Goal: Task Accomplishment & Management: Complete application form

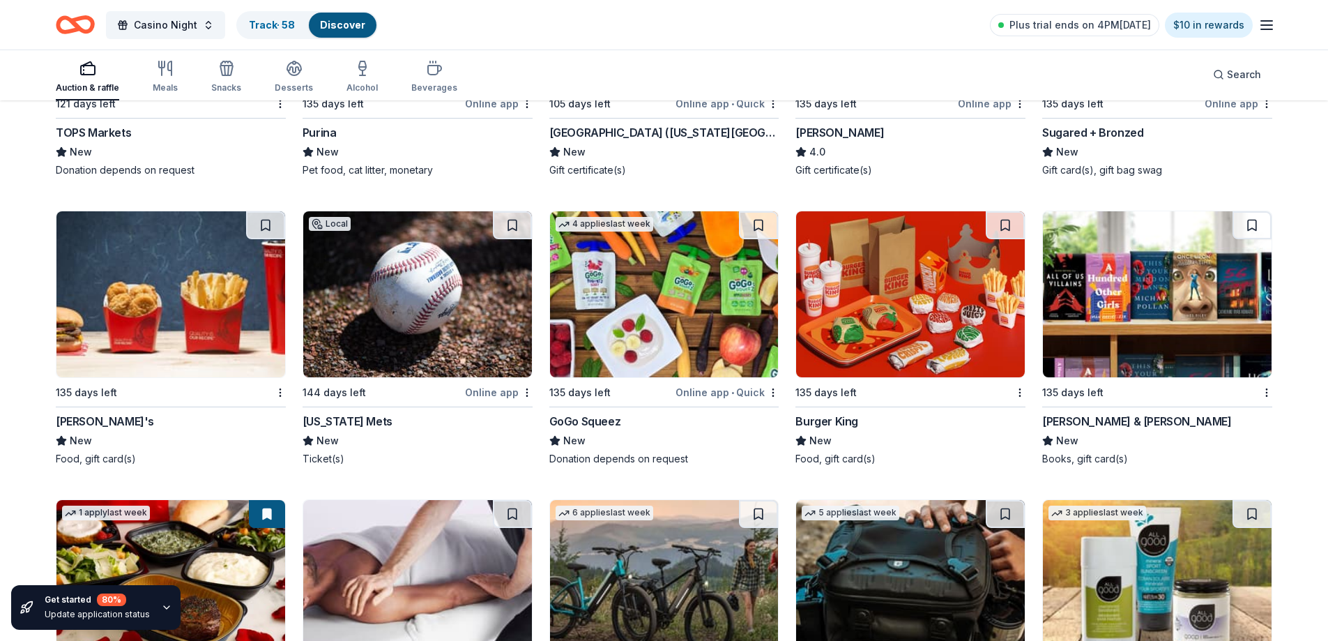
scroll to position [10225, 0]
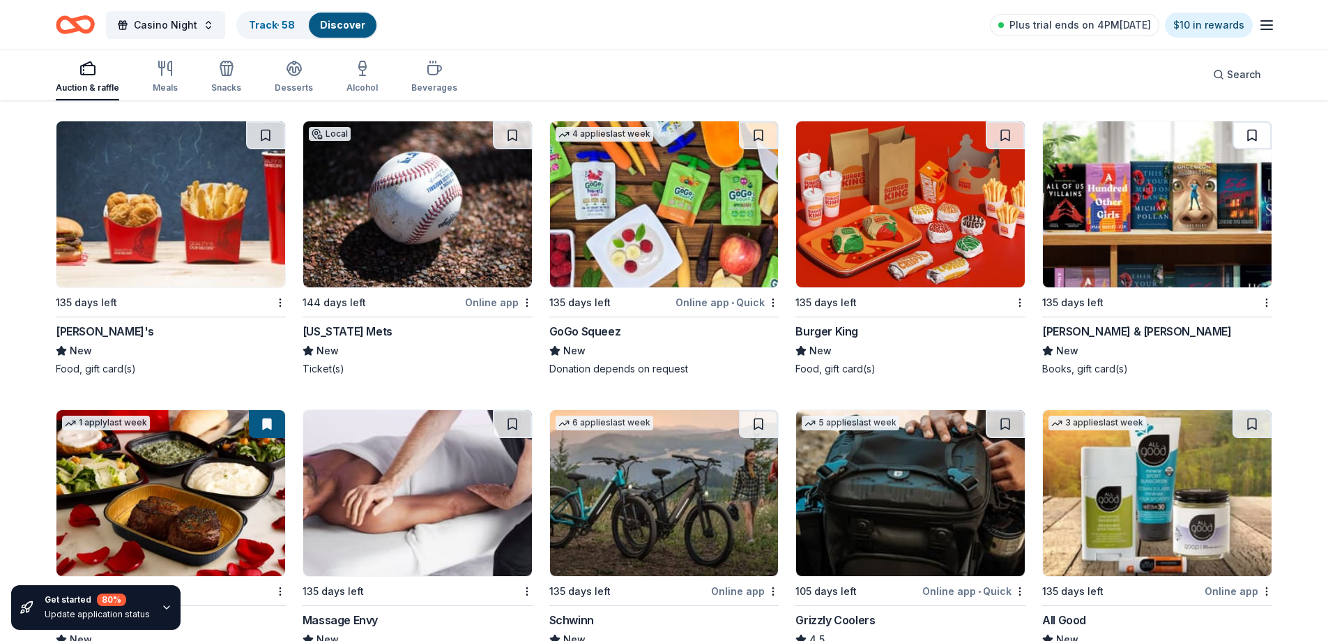
click at [1255, 136] on button at bounding box center [1251, 135] width 39 height 28
click at [1174, 164] on img at bounding box center [1157, 204] width 229 height 166
click at [176, 196] on img at bounding box center [170, 204] width 229 height 166
click at [270, 132] on button at bounding box center [265, 135] width 39 height 28
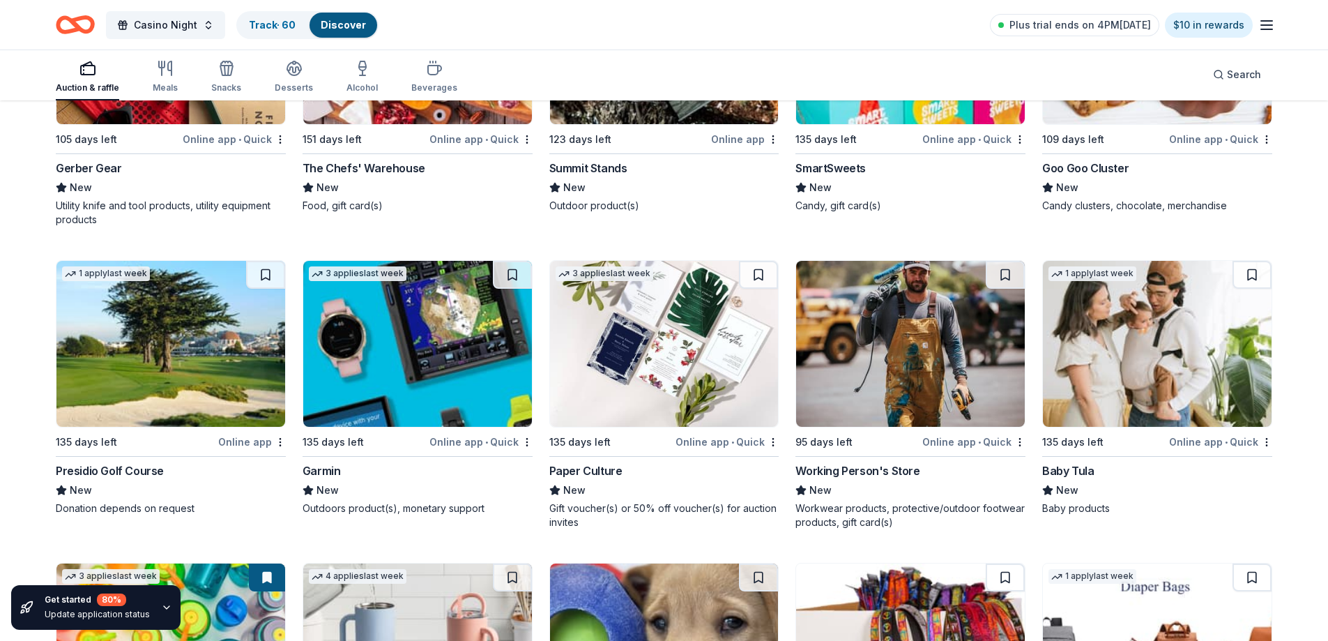
scroll to position [12593, 0]
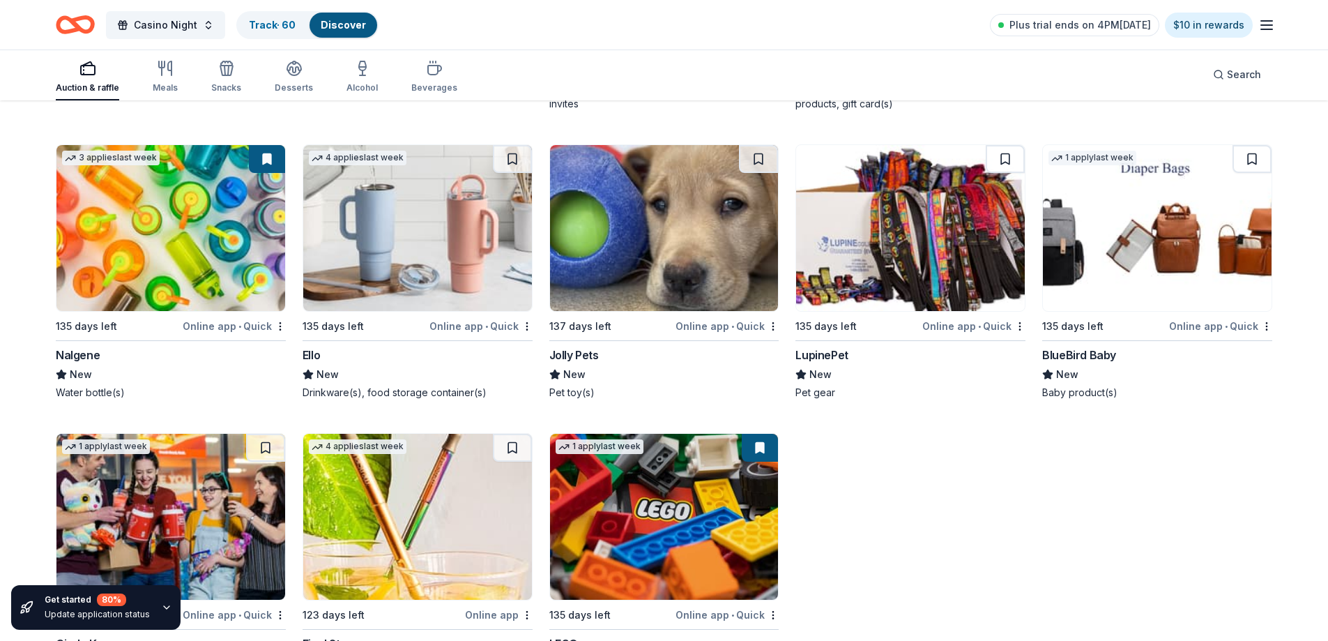
click at [914, 236] on img at bounding box center [910, 228] width 229 height 166
click at [1002, 159] on button at bounding box center [1004, 159] width 39 height 28
click at [265, 19] on link "Track · 61" at bounding box center [271, 25] width 44 height 12
click at [273, 26] on link "Track · 61" at bounding box center [271, 25] width 44 height 12
click at [276, 22] on link "Track · 61" at bounding box center [271, 25] width 44 height 12
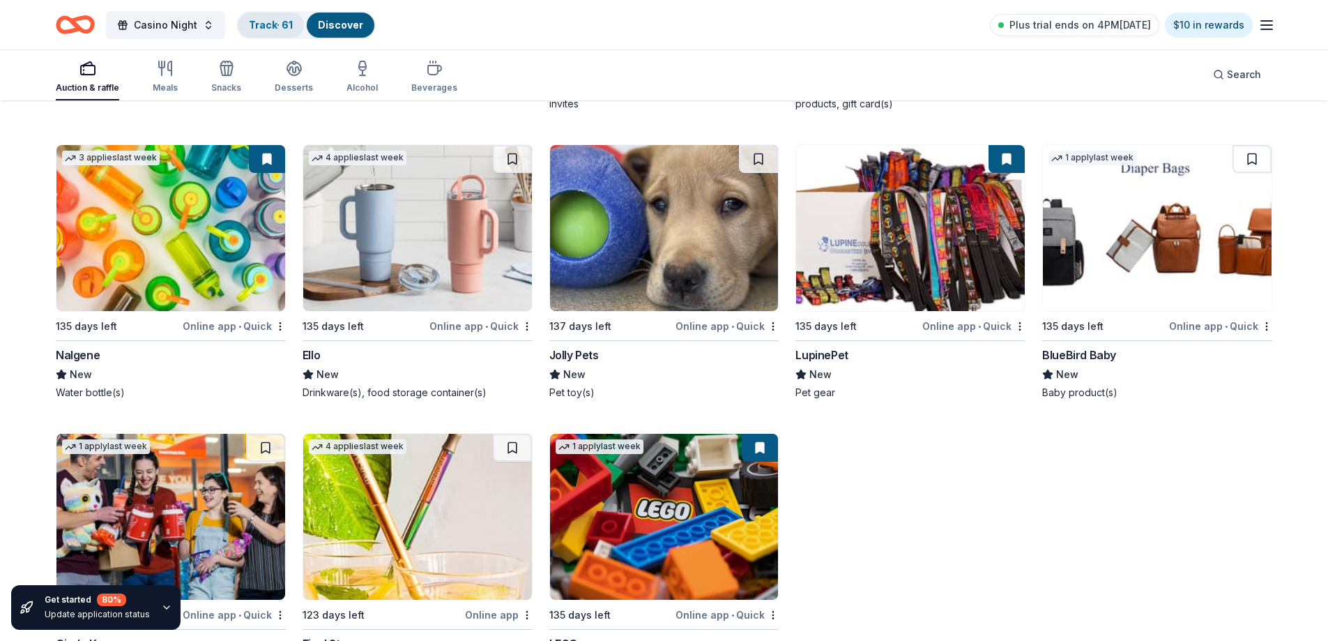
click at [276, 22] on link "Track · 61" at bounding box center [271, 25] width 44 height 12
click at [339, 19] on link "Discover" at bounding box center [340, 25] width 45 height 12
click at [164, 31] on span "Casino Night" at bounding box center [165, 25] width 63 height 17
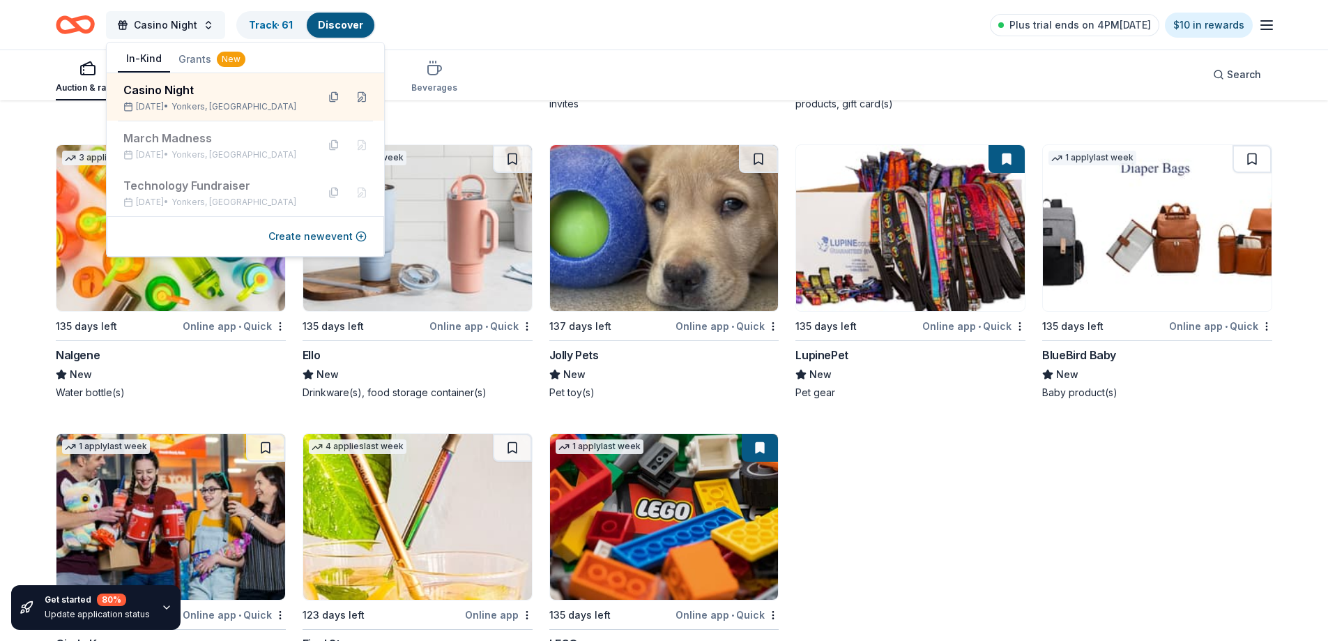
click at [164, 31] on span "Casino Night" at bounding box center [165, 25] width 63 height 17
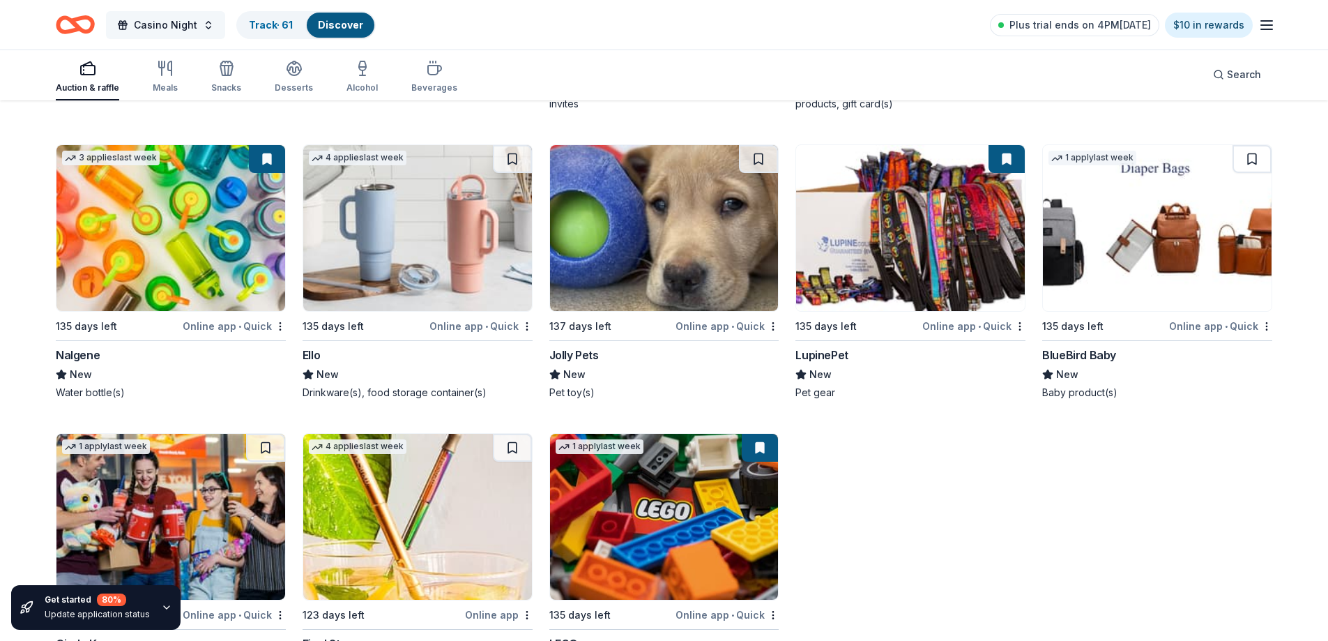
click at [164, 31] on span "Casino Night" at bounding box center [165, 25] width 63 height 17
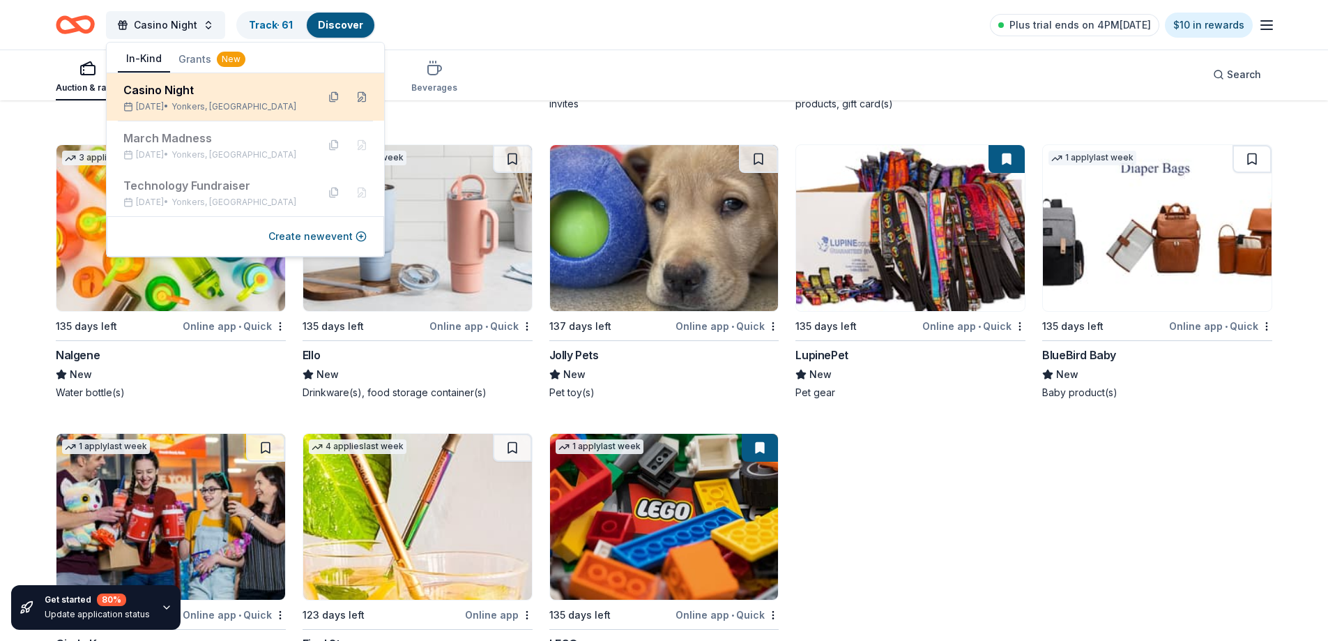
click at [189, 87] on div "Casino Night" at bounding box center [214, 90] width 183 height 17
click at [248, 114] on div "Casino Night Mar 06, 2026 • Yonkers, NY" at bounding box center [245, 96] width 277 height 47
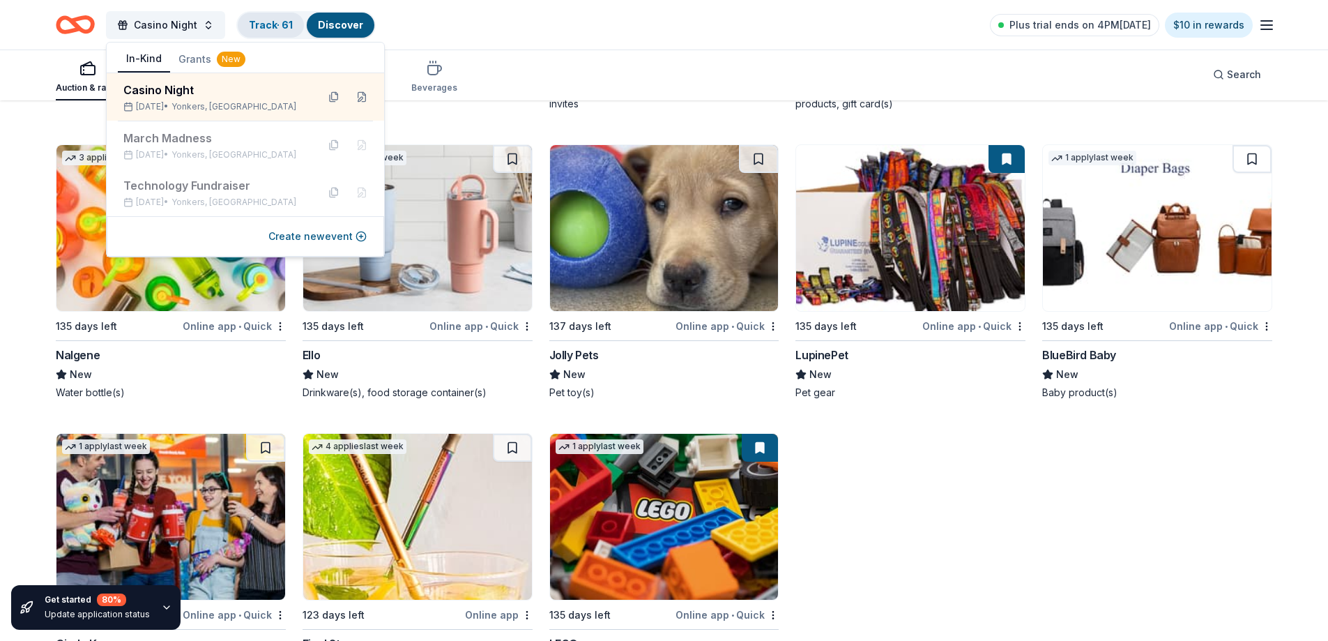
click at [256, 26] on link "Track · 61" at bounding box center [271, 25] width 44 height 12
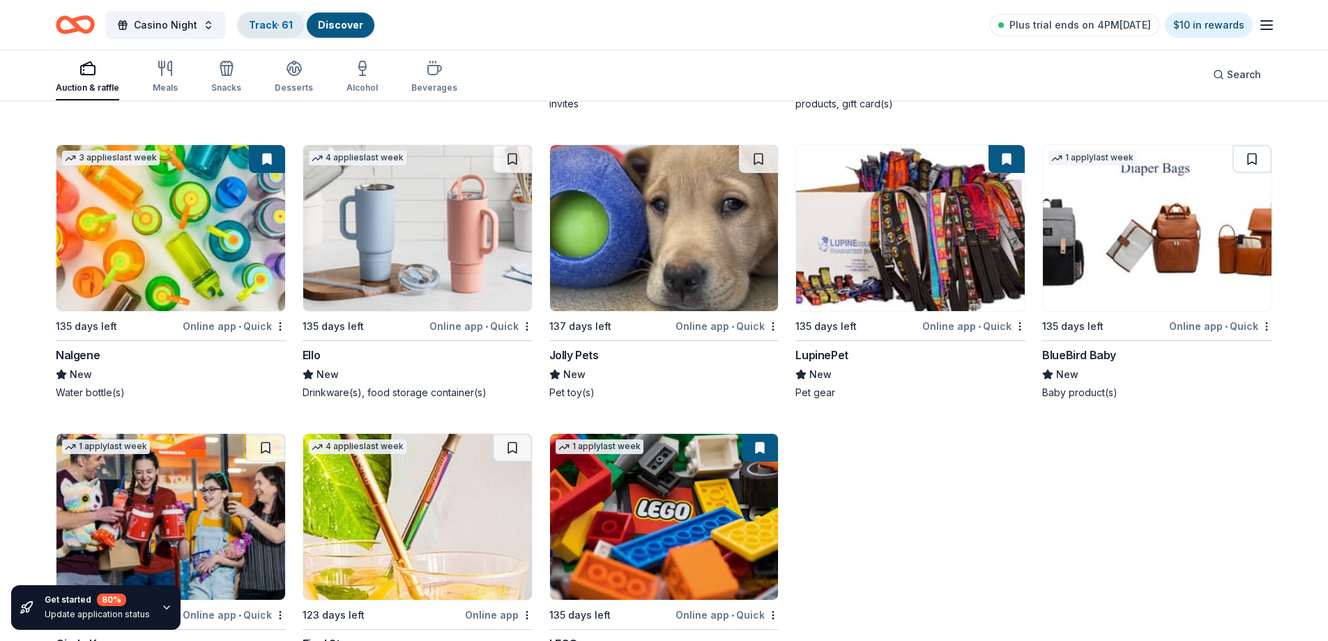
click at [261, 24] on link "Track · 61" at bounding box center [271, 25] width 44 height 12
click at [339, 25] on link "Discover" at bounding box center [340, 25] width 45 height 12
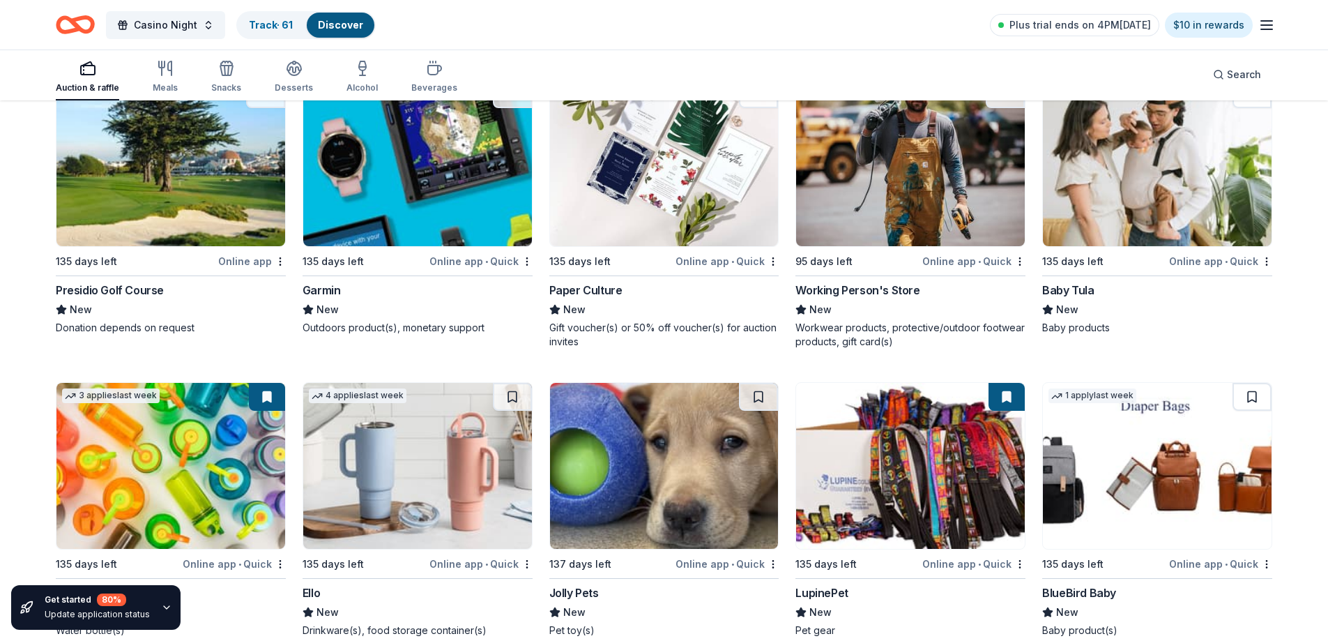
scroll to position [12334, 0]
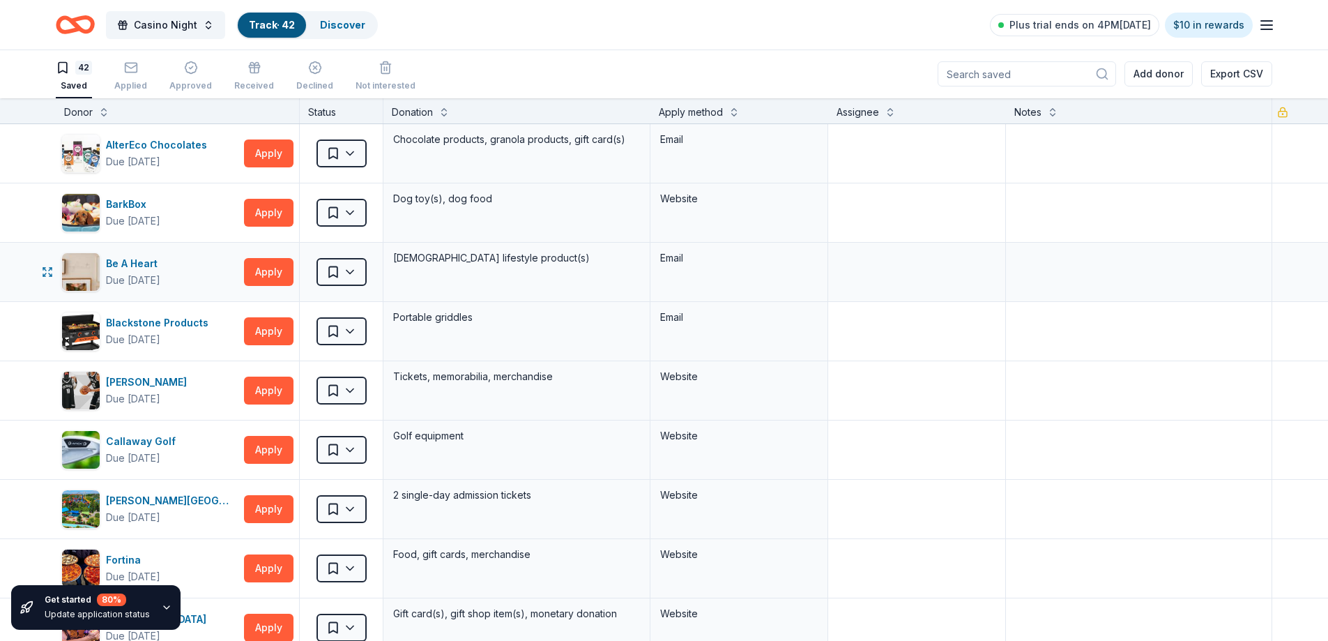
scroll to position [1, 0]
type textarea "JC - Mail"
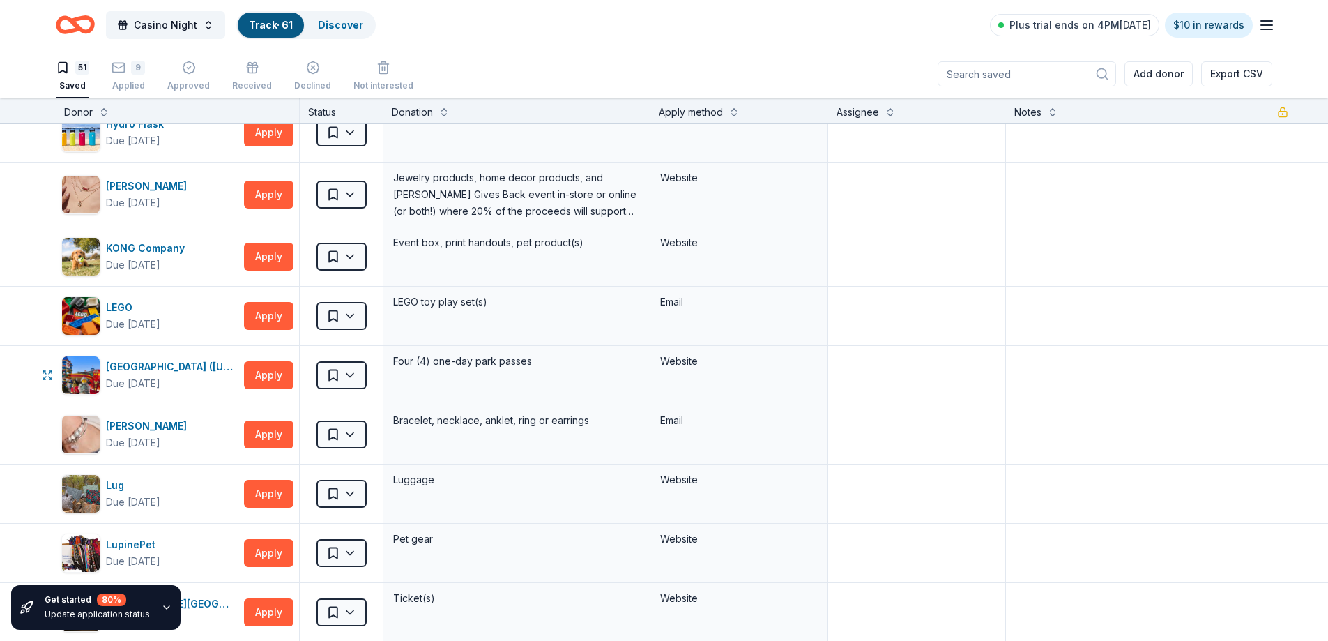
scroll to position [1115, 0]
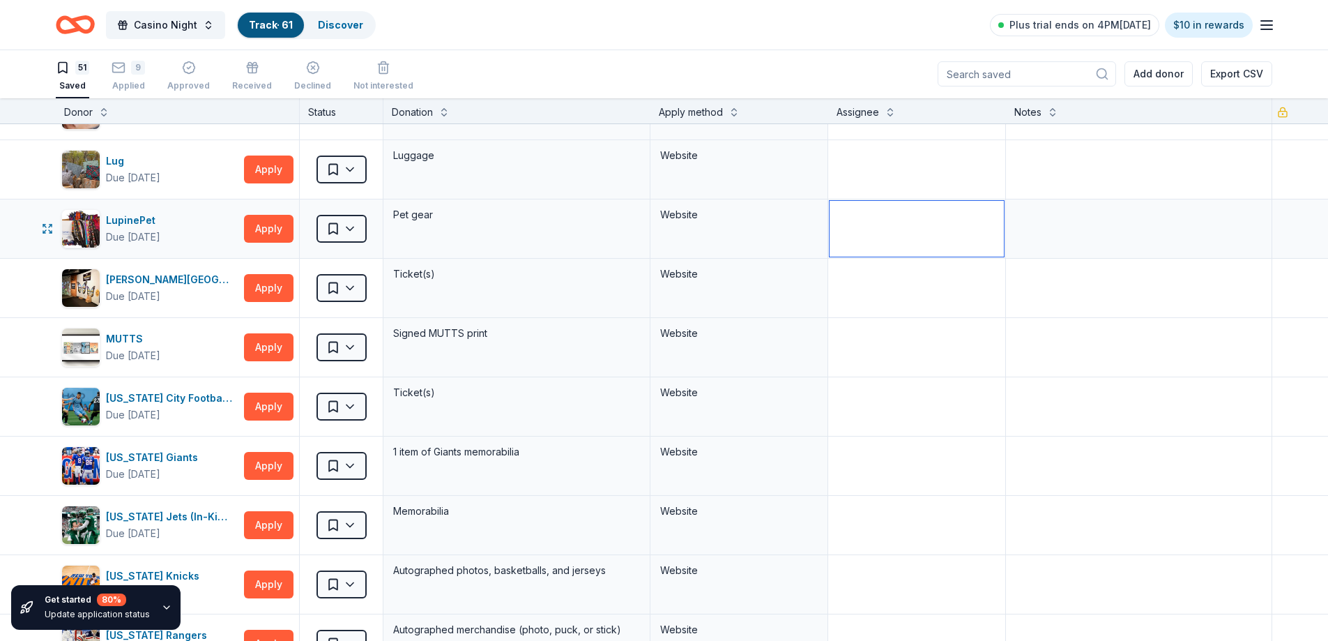
click at [887, 227] on textarea at bounding box center [916, 229] width 174 height 56
type textarea "j"
click at [955, 328] on textarea at bounding box center [916, 347] width 174 height 56
type textarea "JC-online"
click at [899, 214] on textarea "JC-online" at bounding box center [916, 229] width 174 height 56
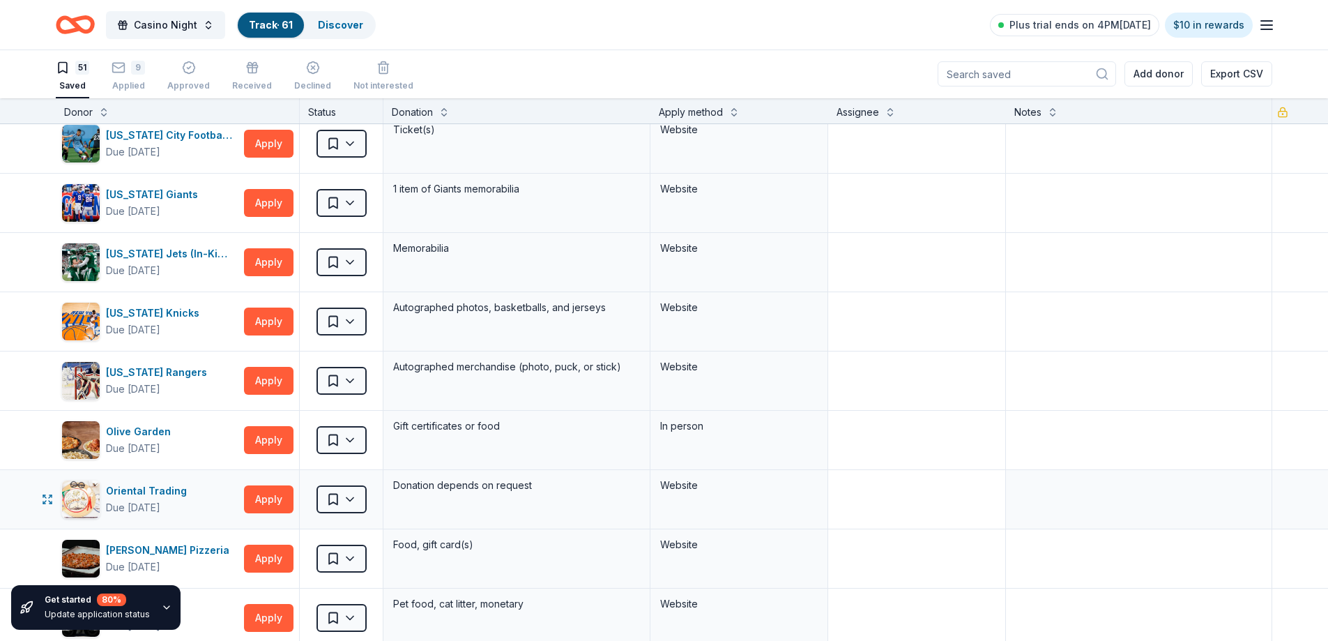
scroll to position [1045, 0]
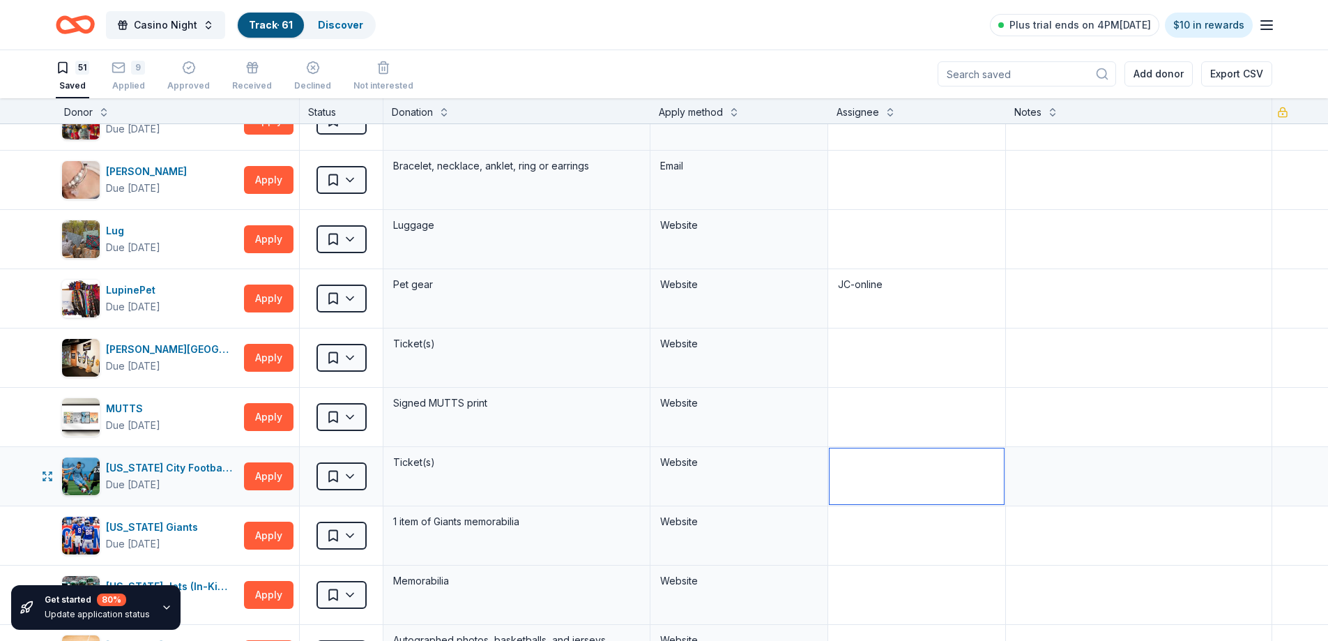
click at [950, 477] on textarea at bounding box center [916, 476] width 174 height 56
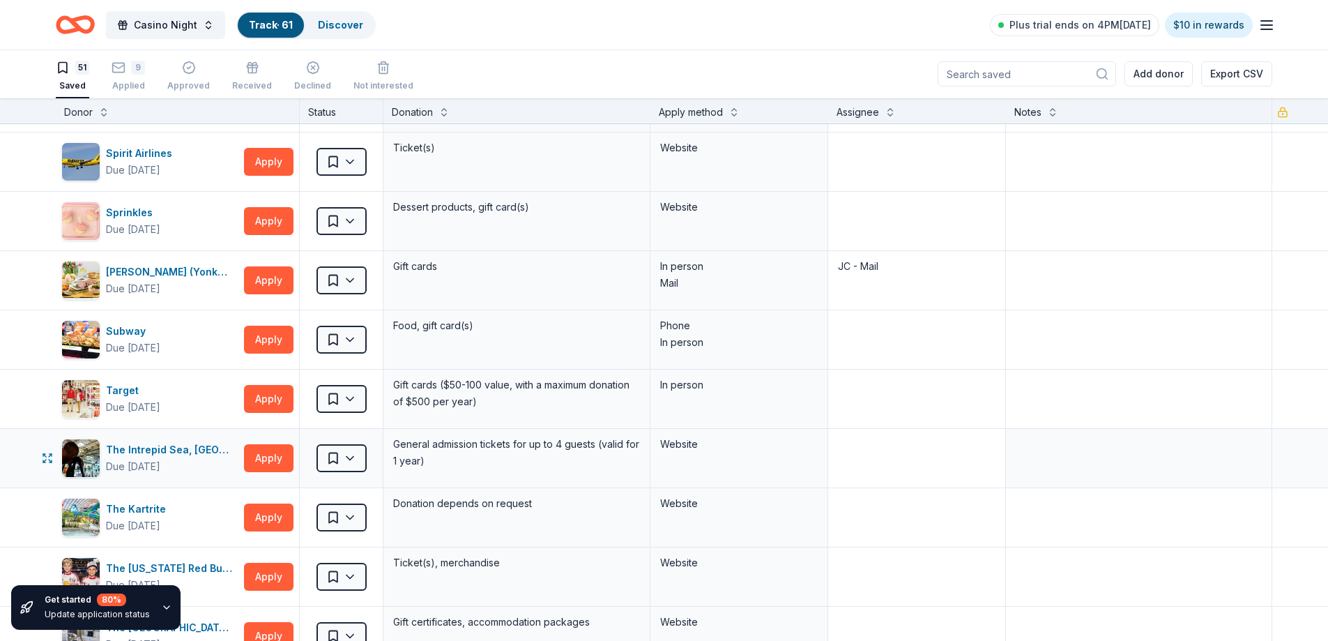
scroll to position [1951, 0]
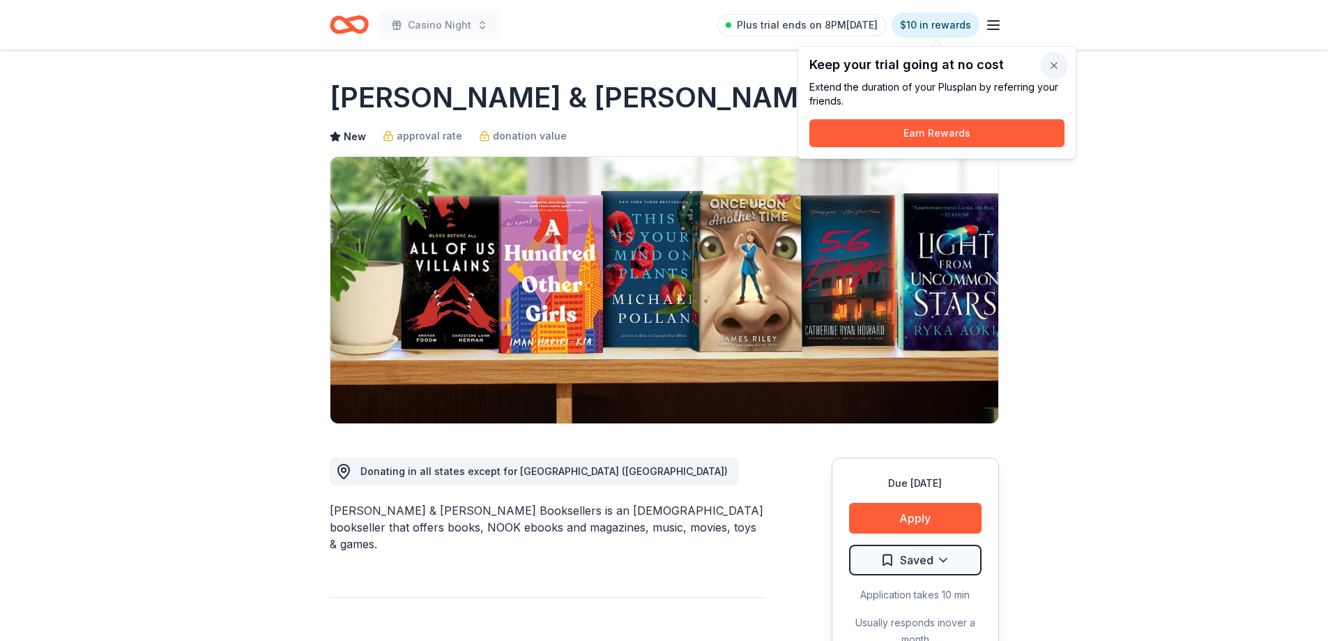
click at [1049, 64] on button "button" at bounding box center [1054, 66] width 28 height 28
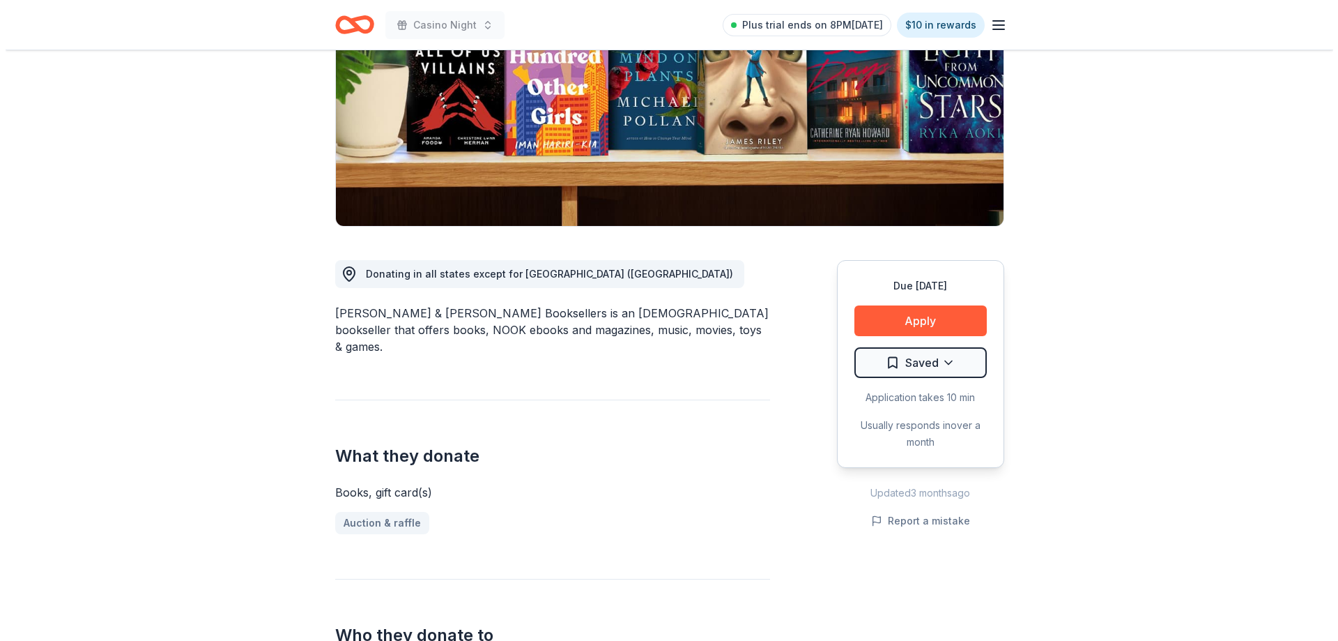
scroll to position [209, 0]
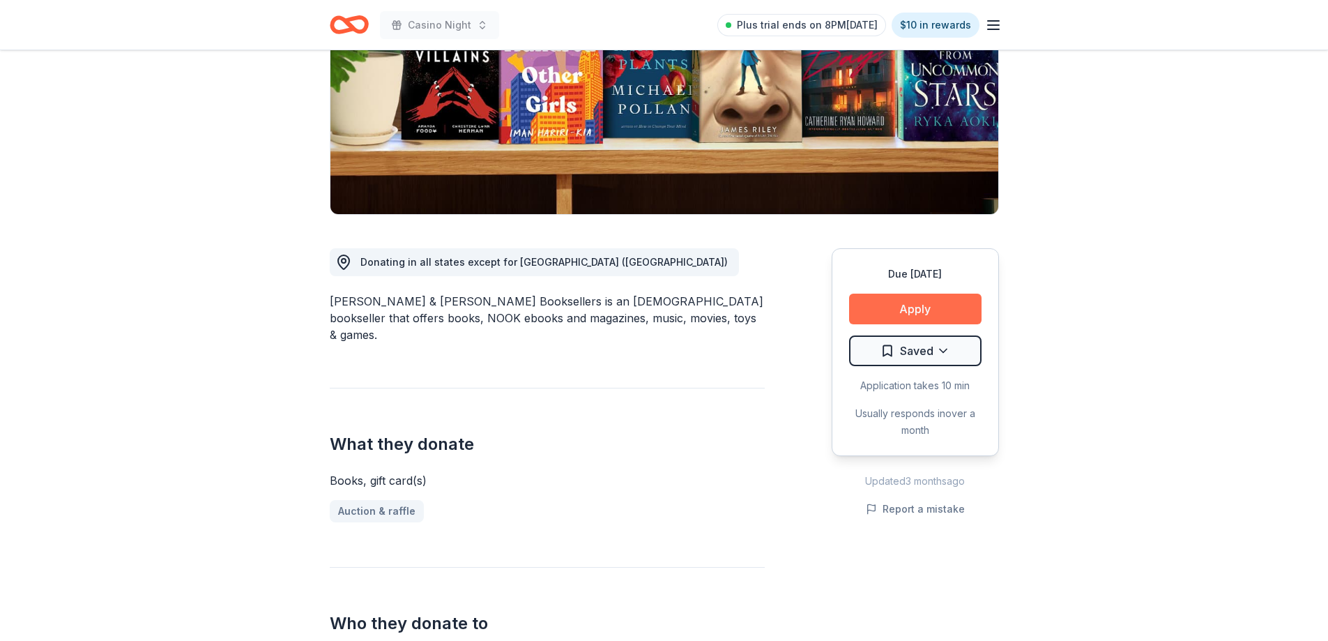
click at [903, 311] on button "Apply" at bounding box center [915, 308] width 132 height 31
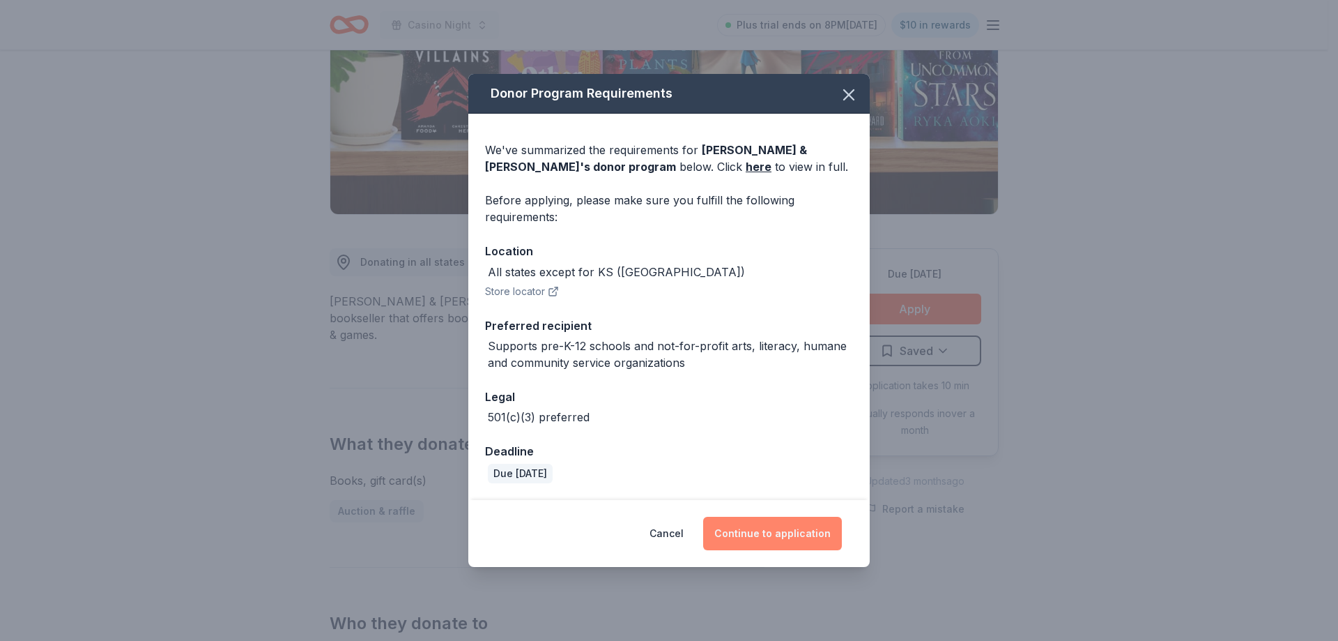
click at [796, 533] on button "Continue to application" at bounding box center [772, 532] width 139 height 33
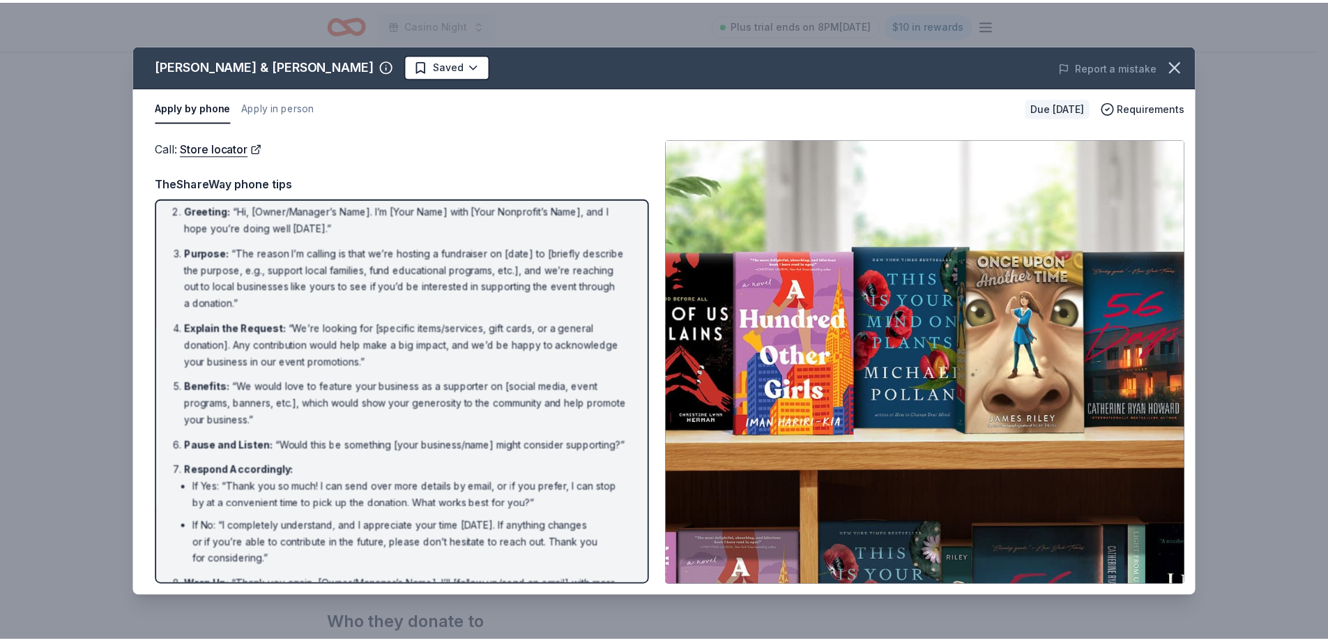
scroll to position [0, 0]
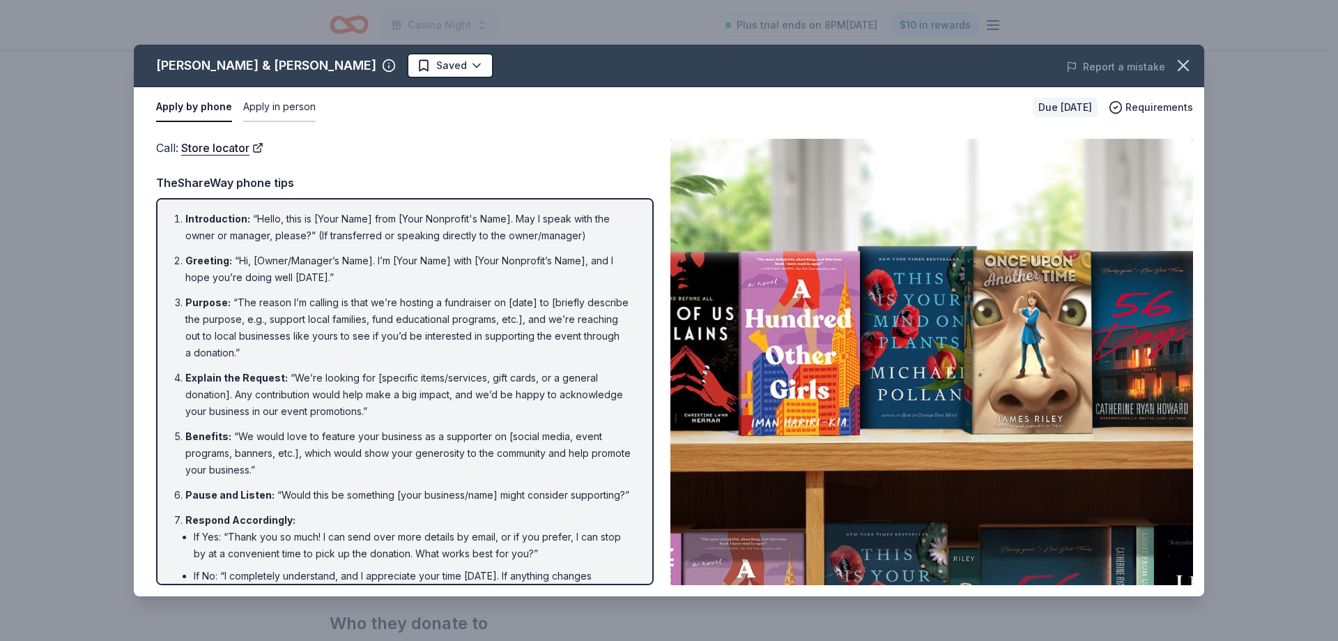
click at [280, 111] on button "Apply in person" at bounding box center [279, 107] width 72 height 29
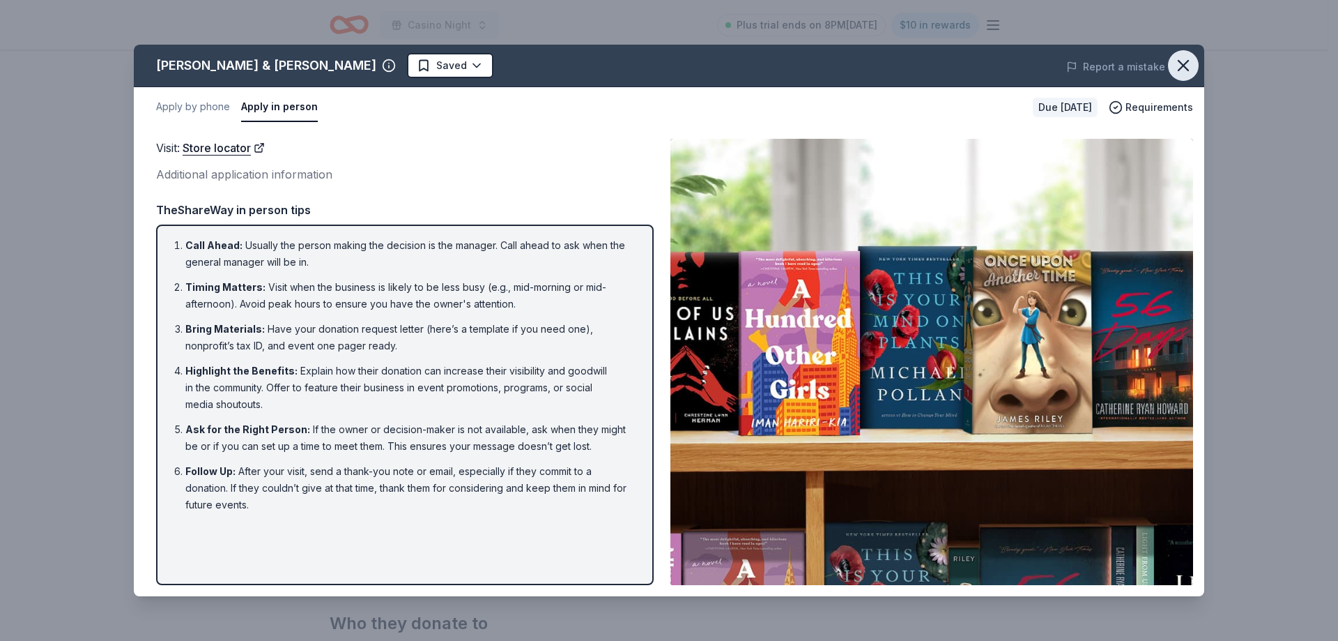
click at [1183, 66] on icon "button" at bounding box center [1184, 66] width 10 height 10
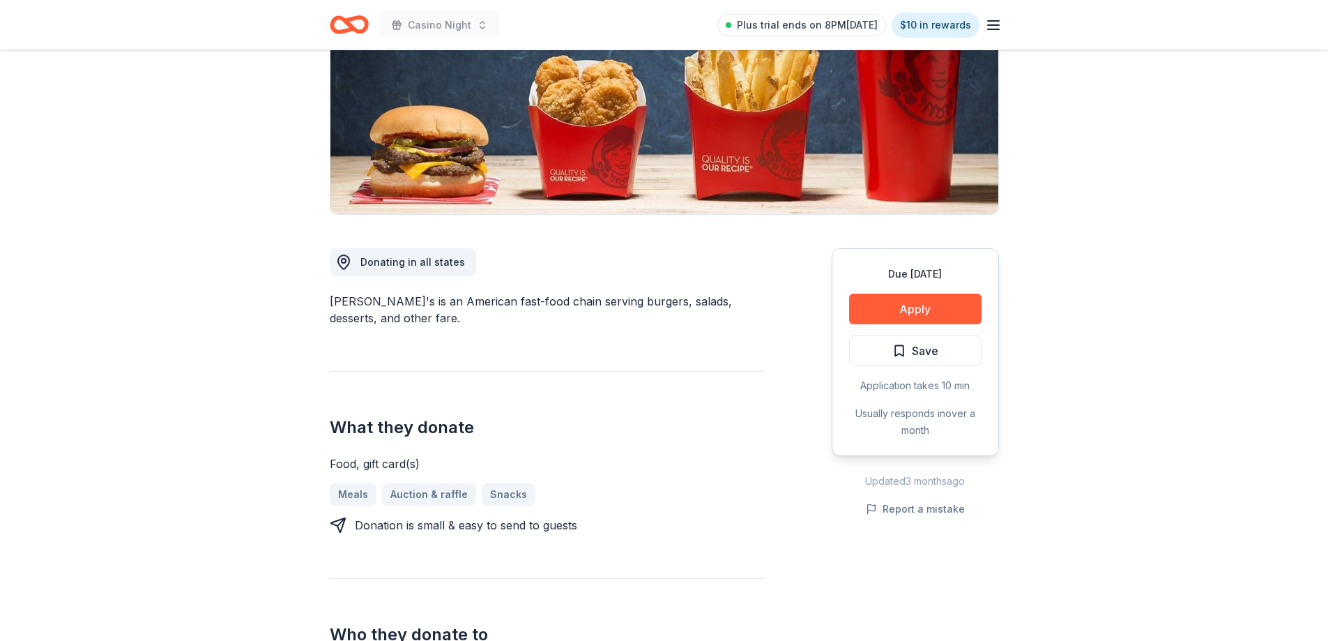
scroll to position [279, 0]
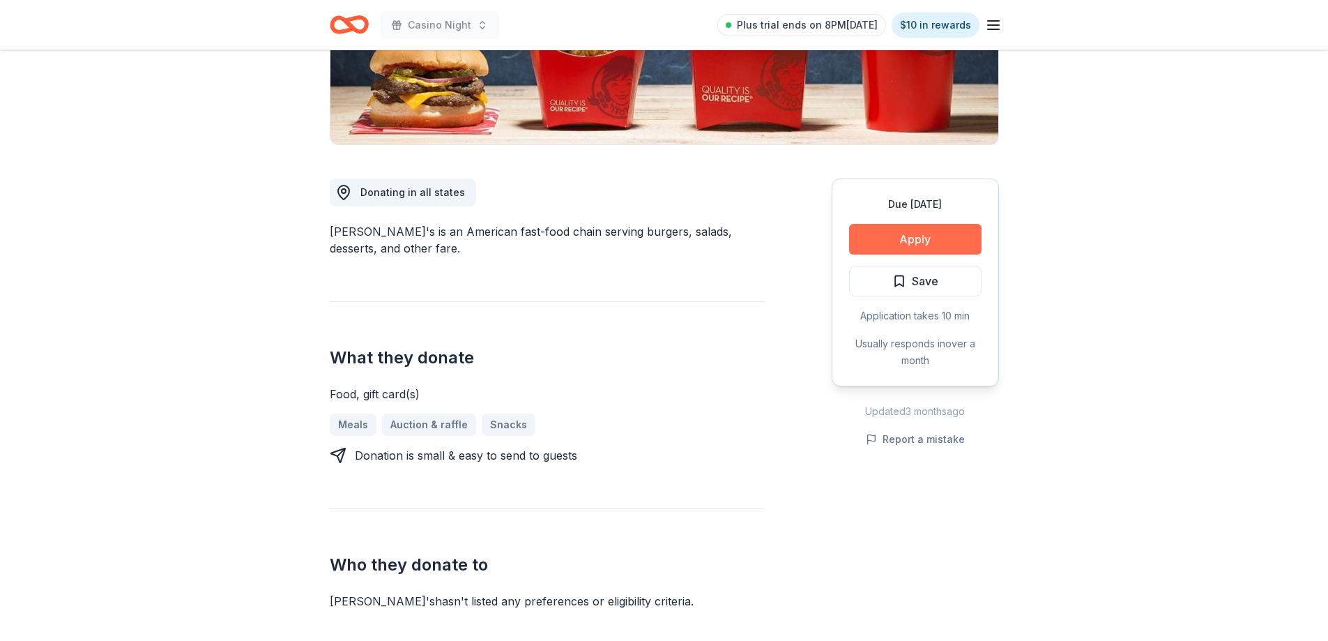
click at [952, 242] on button "Apply" at bounding box center [915, 239] width 132 height 31
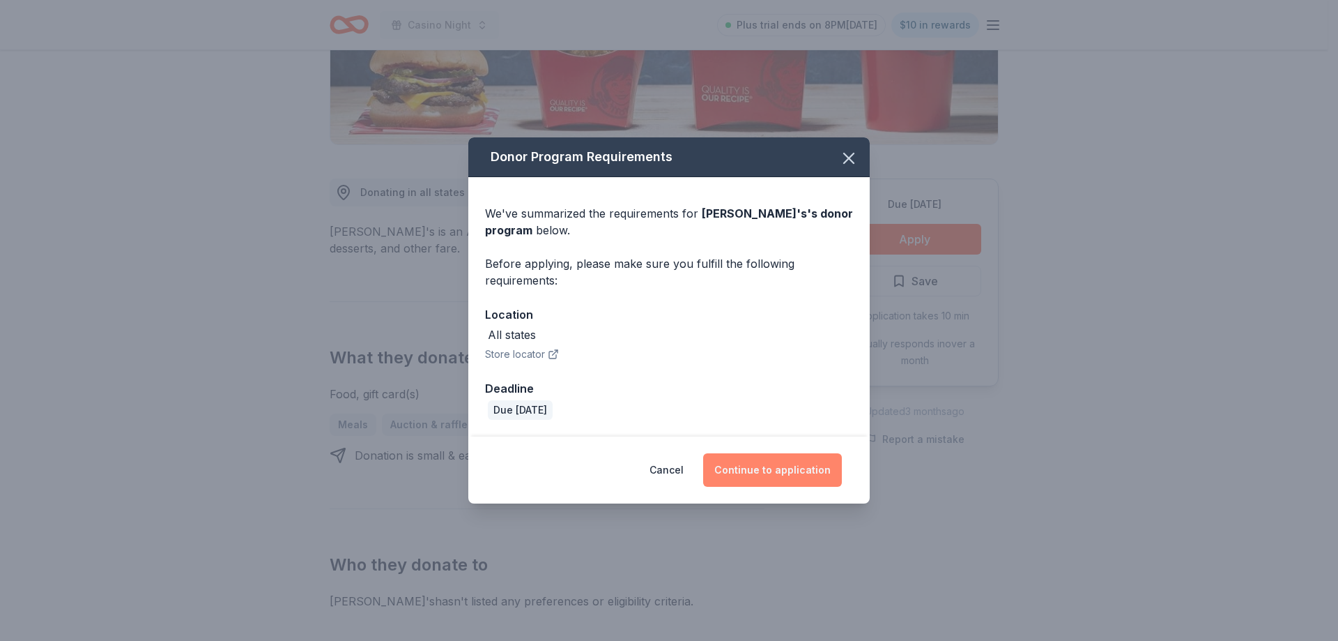
click at [768, 462] on button "Continue to application" at bounding box center [772, 469] width 139 height 33
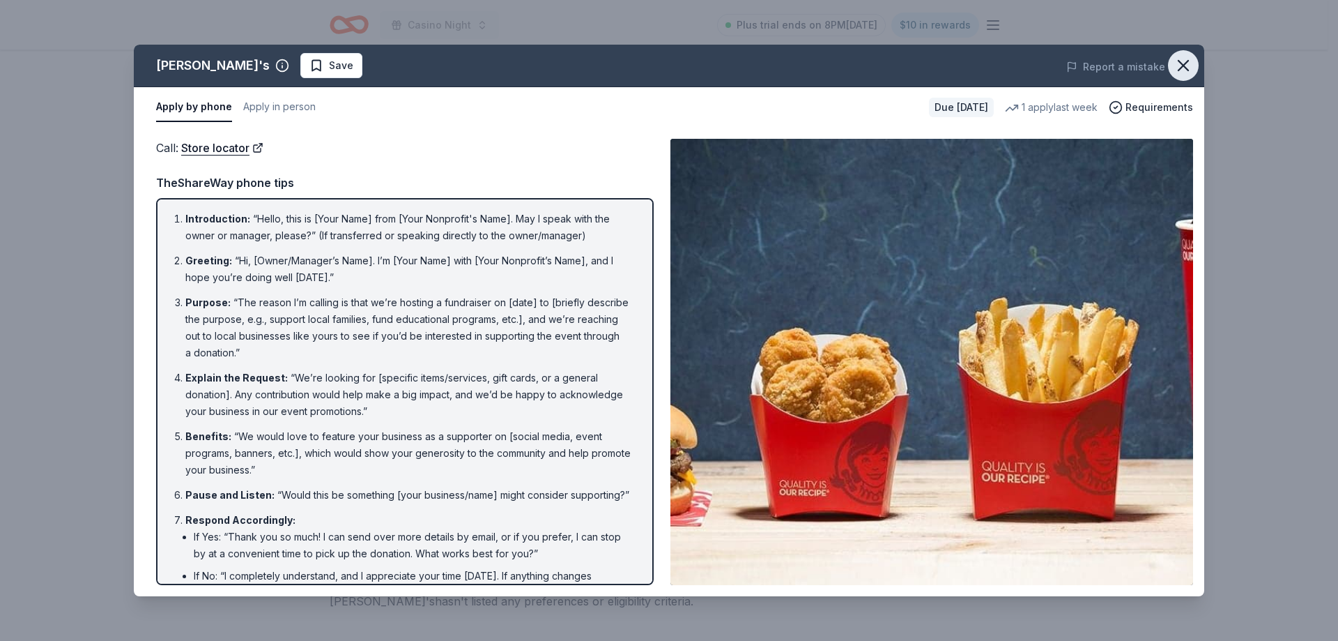
click at [1189, 68] on icon "button" at bounding box center [1184, 66] width 20 height 20
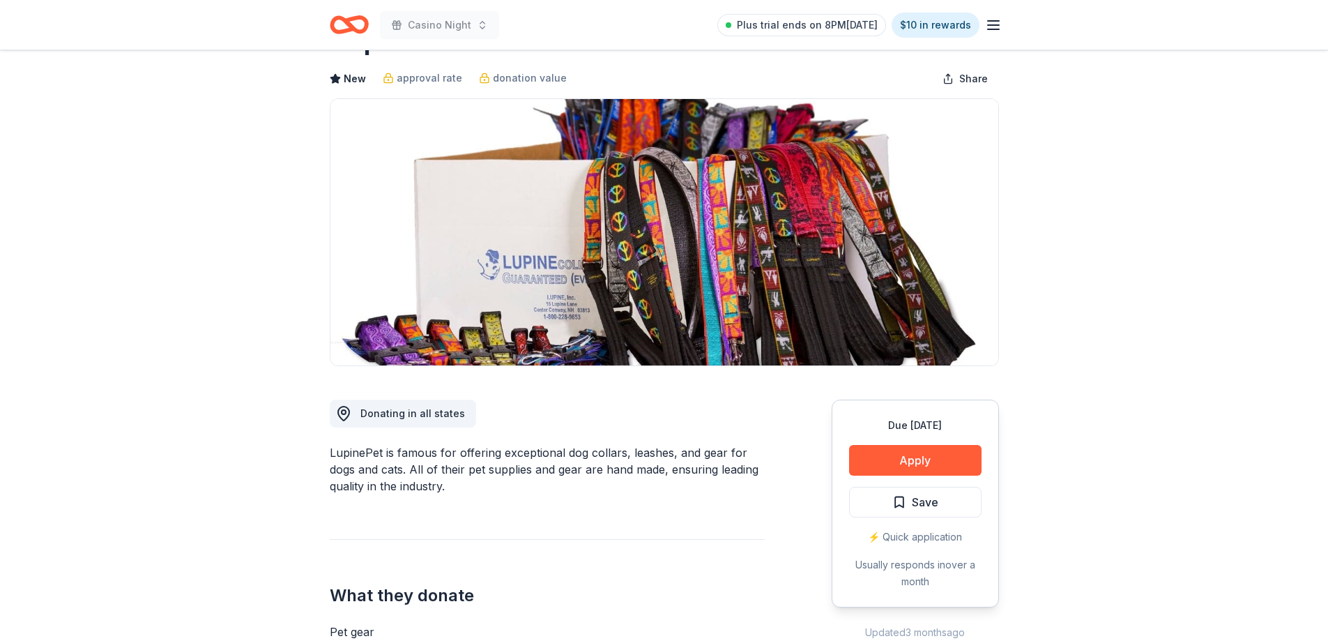
scroll to position [139, 0]
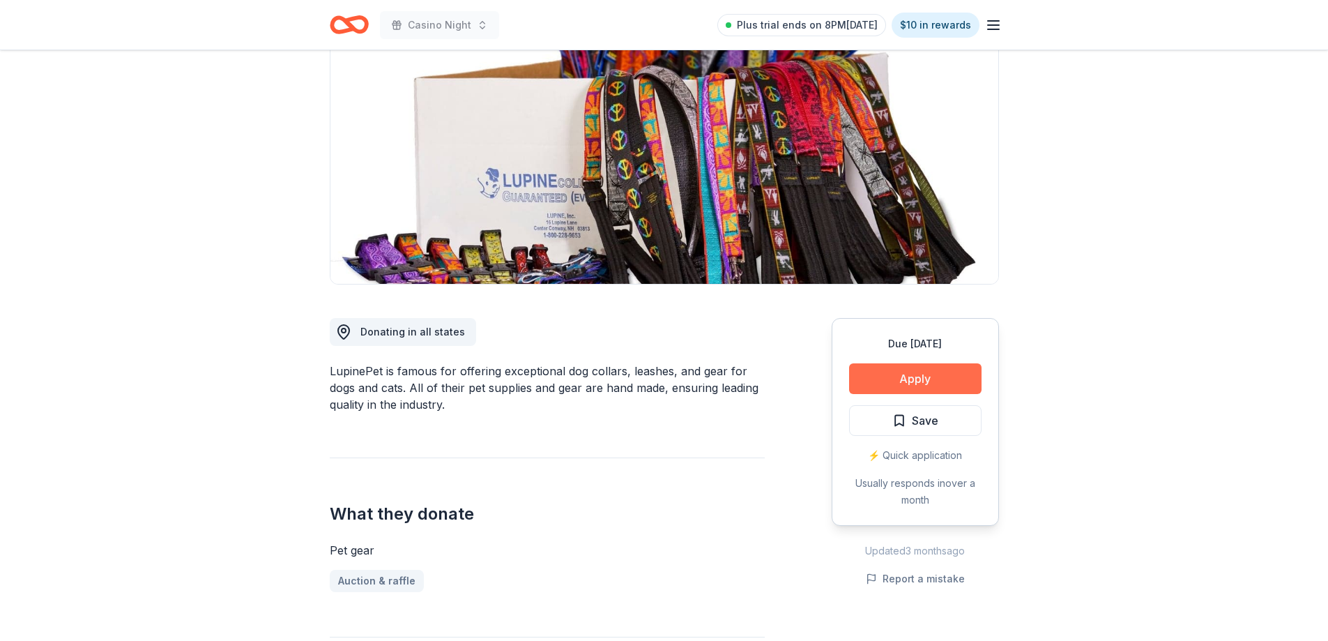
click at [922, 368] on button "Apply" at bounding box center [915, 378] width 132 height 31
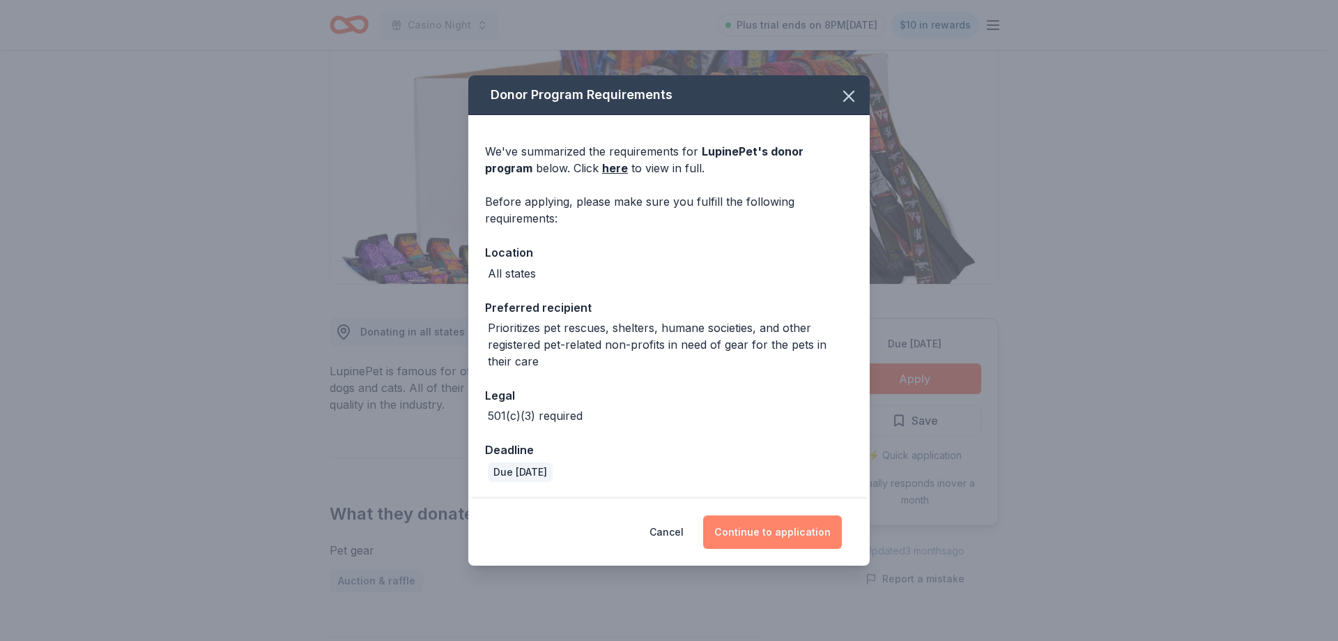
click at [799, 531] on button "Continue to application" at bounding box center [772, 531] width 139 height 33
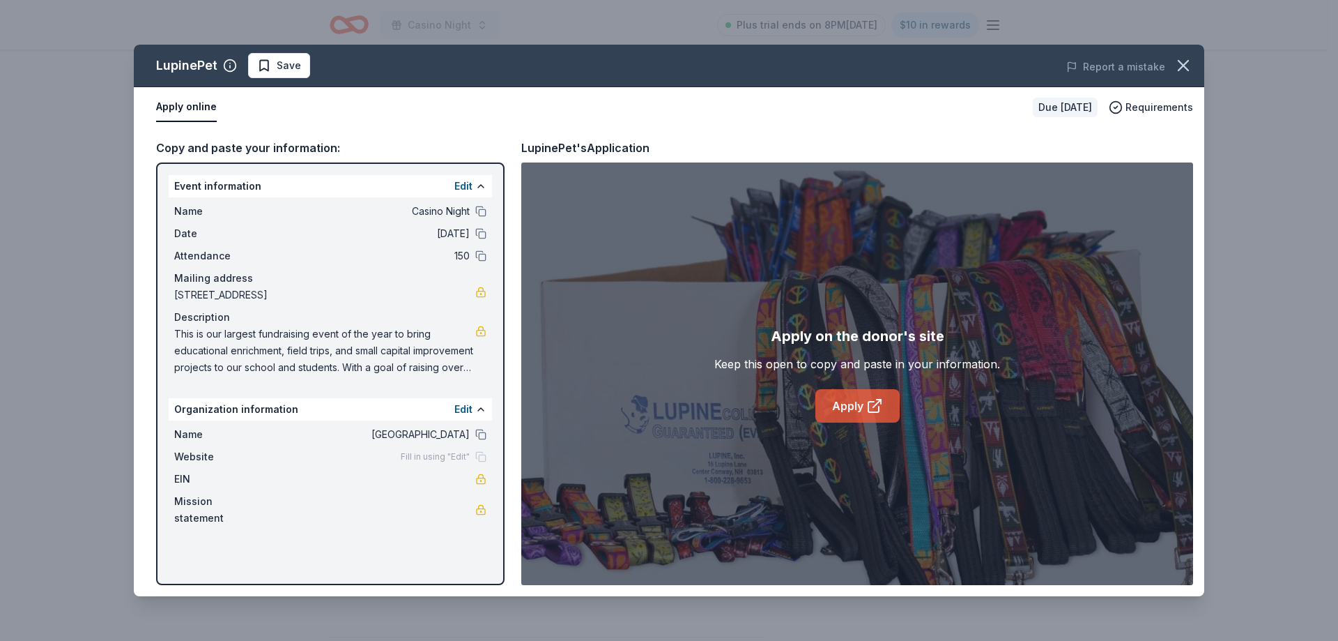
click at [849, 399] on link "Apply" at bounding box center [857, 405] width 84 height 33
click at [1182, 71] on icon "button" at bounding box center [1184, 66] width 20 height 20
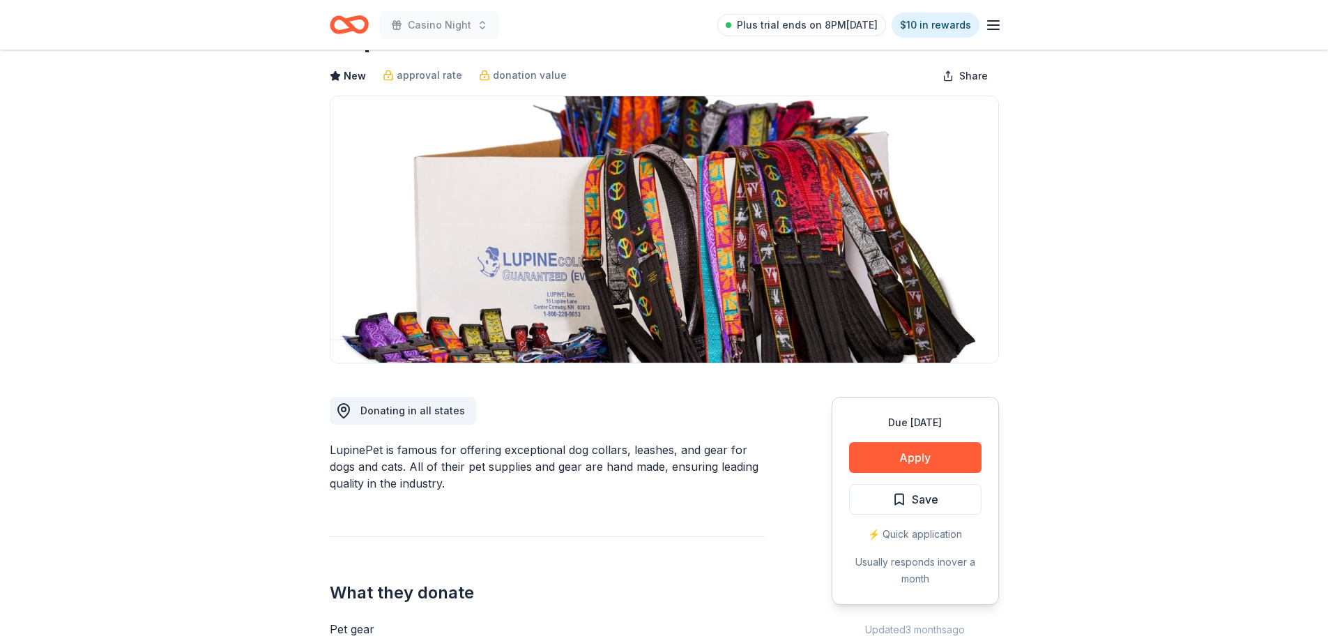
scroll to position [0, 0]
